Goal: Find specific page/section: Find specific page/section

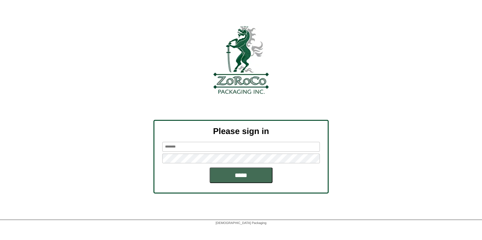
type input "*******"
click at [246, 175] on input "*****" at bounding box center [240, 176] width 63 height 16
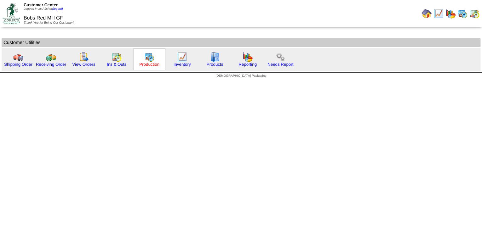
click at [146, 64] on link "Production" at bounding box center [149, 64] width 20 height 5
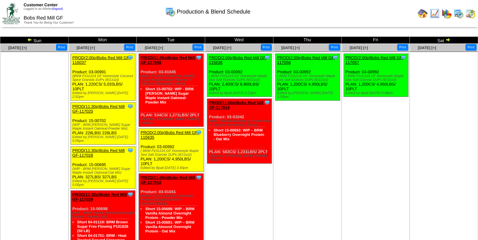
click at [27, 39] on img at bounding box center [29, 39] width 5 height 5
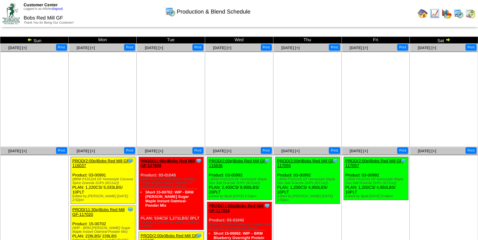
click at [31, 40] on img at bounding box center [29, 39] width 5 height 5
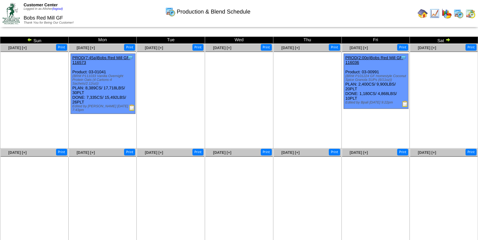
click at [31, 38] on img at bounding box center [29, 39] width 5 height 5
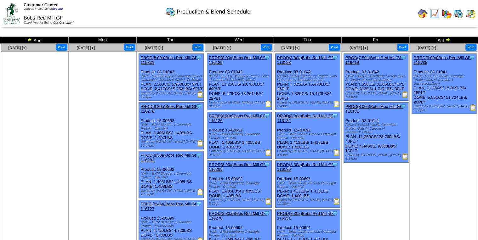
click at [30, 37] on img at bounding box center [29, 39] width 5 height 5
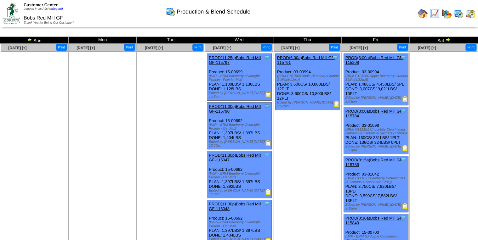
click at [29, 40] on img at bounding box center [29, 39] width 5 height 5
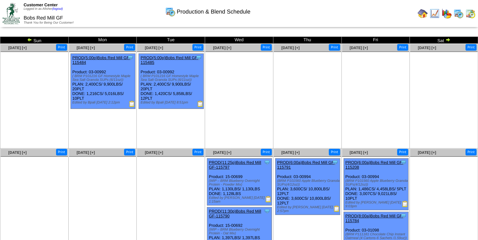
click at [26, 38] on td "Sun" at bounding box center [34, 40] width 68 height 7
click at [31, 39] on img at bounding box center [29, 39] width 5 height 5
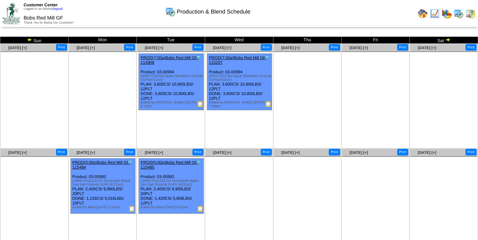
click at [27, 40] on img at bounding box center [29, 39] width 5 height 5
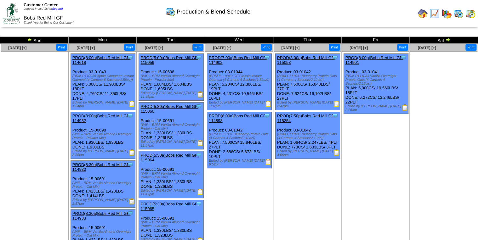
click at [447, 40] on img at bounding box center [447, 39] width 5 height 5
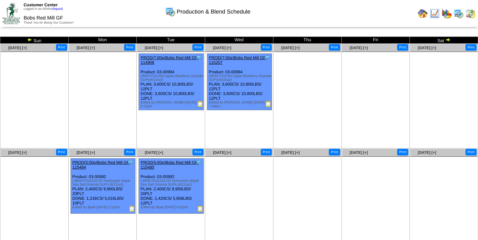
click at [447, 40] on img at bounding box center [447, 39] width 5 height 5
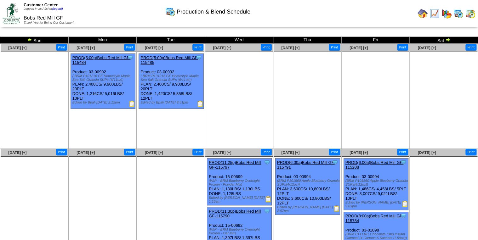
click at [447, 40] on img at bounding box center [447, 39] width 5 height 5
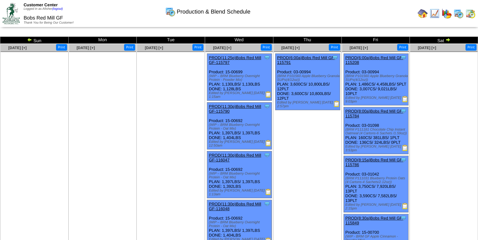
click at [447, 40] on img at bounding box center [447, 39] width 5 height 5
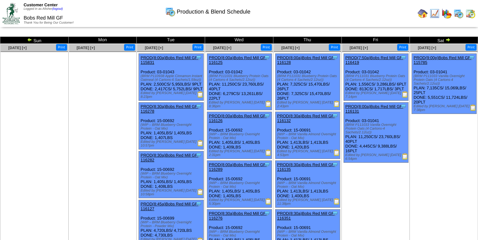
click at [446, 40] on img at bounding box center [447, 39] width 5 height 5
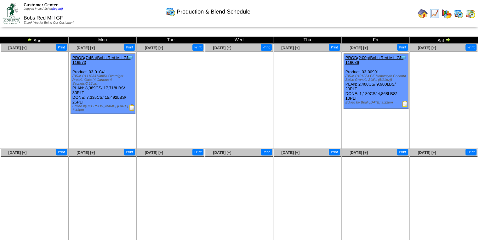
click at [448, 39] on img at bounding box center [447, 39] width 5 height 5
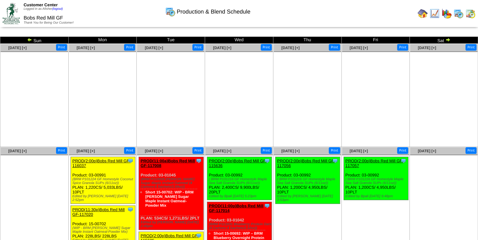
click at [29, 37] on img at bounding box center [29, 39] width 5 height 5
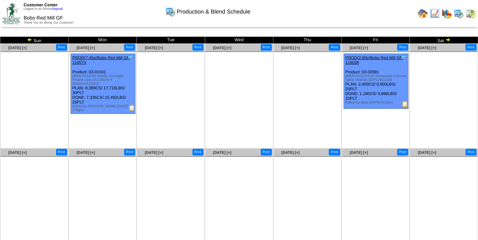
click at [29, 38] on img at bounding box center [29, 39] width 5 height 5
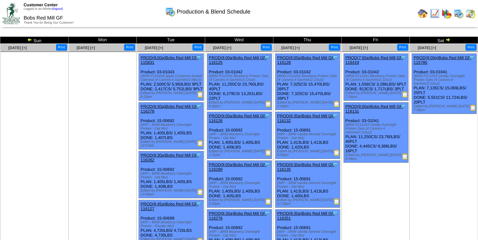
click at [337, 105] on img at bounding box center [337, 104] width 6 height 6
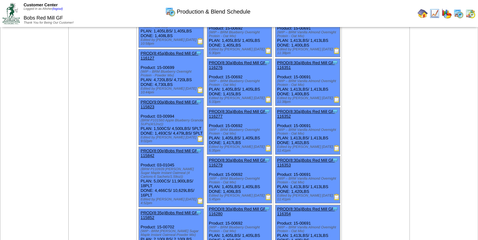
scroll to position [151, 0]
click at [199, 142] on img at bounding box center [200, 138] width 6 height 6
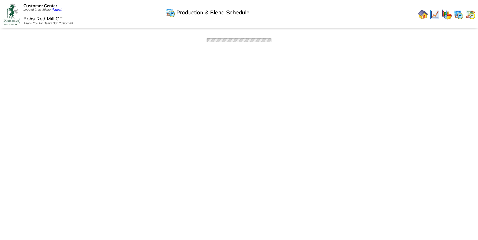
scroll to position [151, 0]
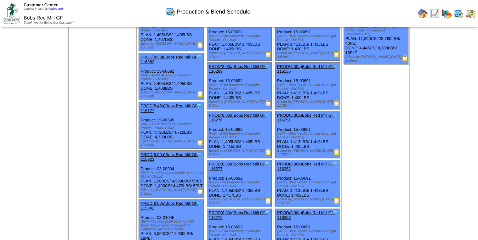
scroll to position [0, 0]
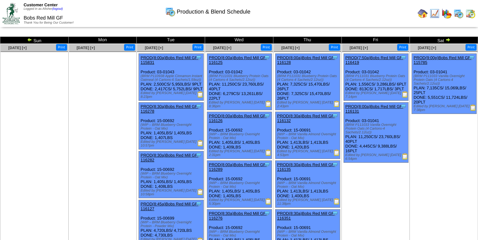
click at [448, 39] on img at bounding box center [447, 39] width 5 height 5
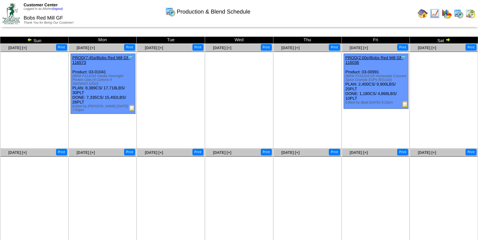
click at [447, 39] on img at bounding box center [447, 39] width 5 height 5
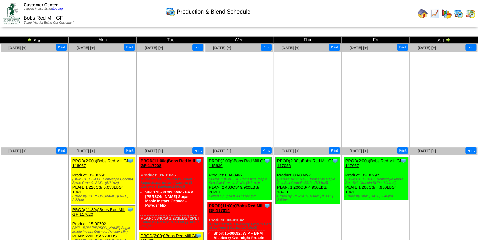
click at [447, 40] on img at bounding box center [447, 39] width 5 height 5
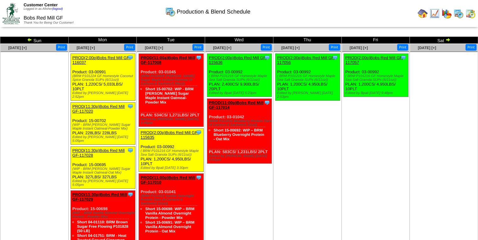
click at [472, 17] on img at bounding box center [470, 14] width 10 height 10
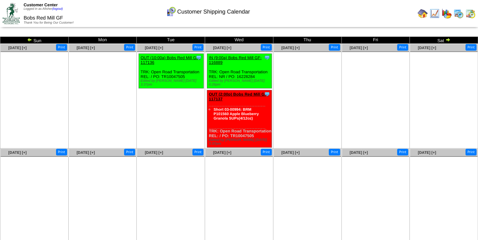
click at [28, 41] on img at bounding box center [29, 39] width 5 height 5
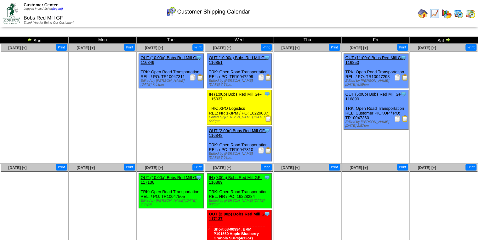
click at [406, 119] on img at bounding box center [405, 119] width 6 height 6
